Goal: Transaction & Acquisition: Purchase product/service

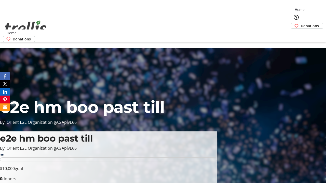
click at [300, 23] on span "Donations" at bounding box center [309, 25] width 18 height 5
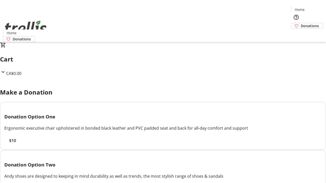
select select "CA"
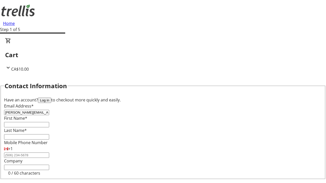
type input "[PERSON_NAME][EMAIL_ADDRESS][DOMAIN_NAME]"
type input "[PERSON_NAME]"
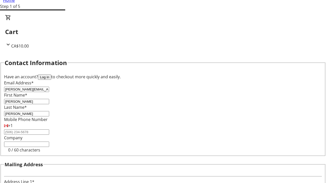
type input "[STREET_ADDRESS][PERSON_NAME]"
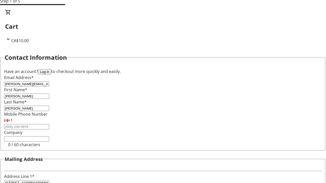
type input "Kelowna"
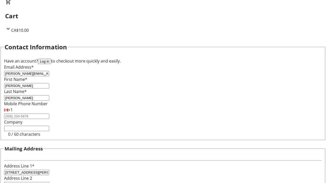
select select "BC"
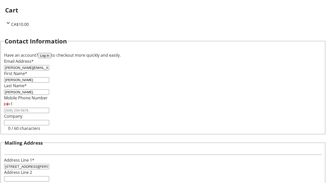
type input "Kelowna"
type input "V1Y 0C2"
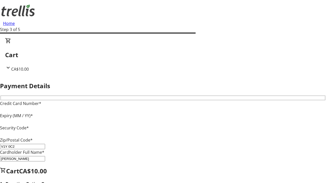
type input "V1Y 0C2"
